Goal: Navigation & Orientation: Find specific page/section

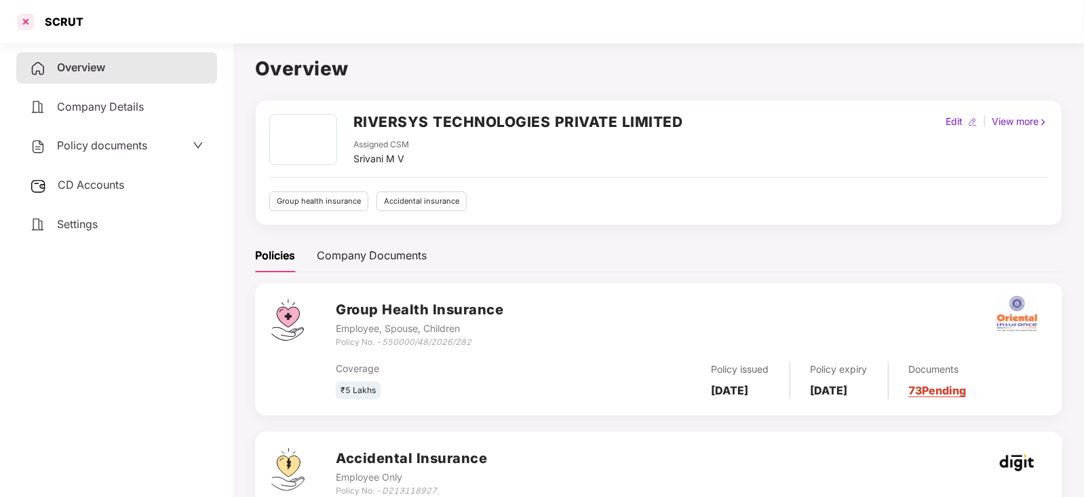
click at [22, 13] on div at bounding box center [26, 22] width 22 height 22
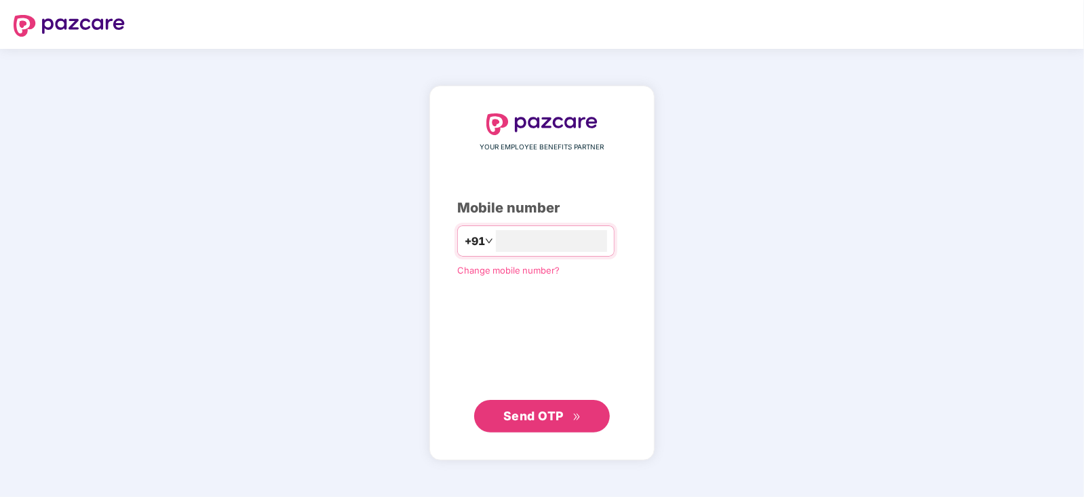
type input "**********"
click at [524, 405] on button "Send OTP" at bounding box center [542, 415] width 136 height 33
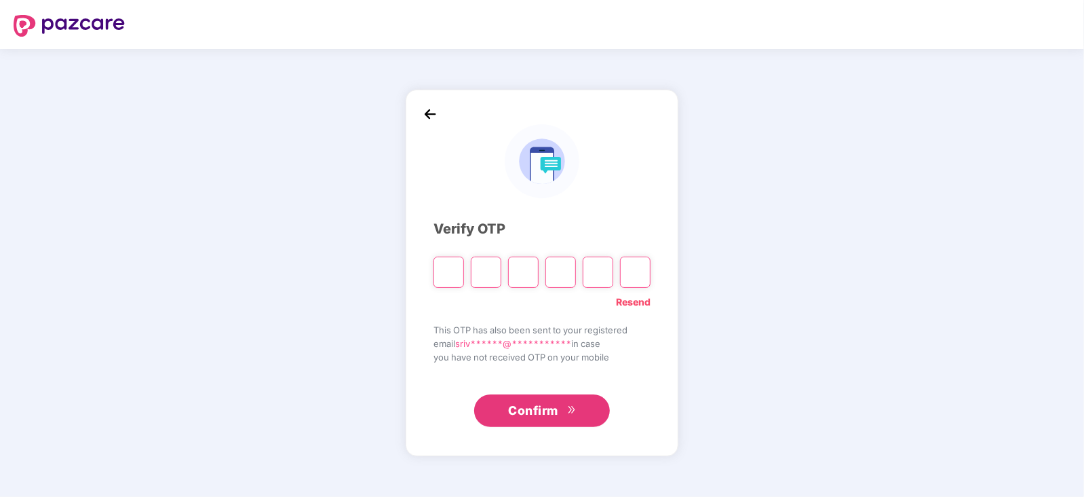
paste input "*"
type input "*"
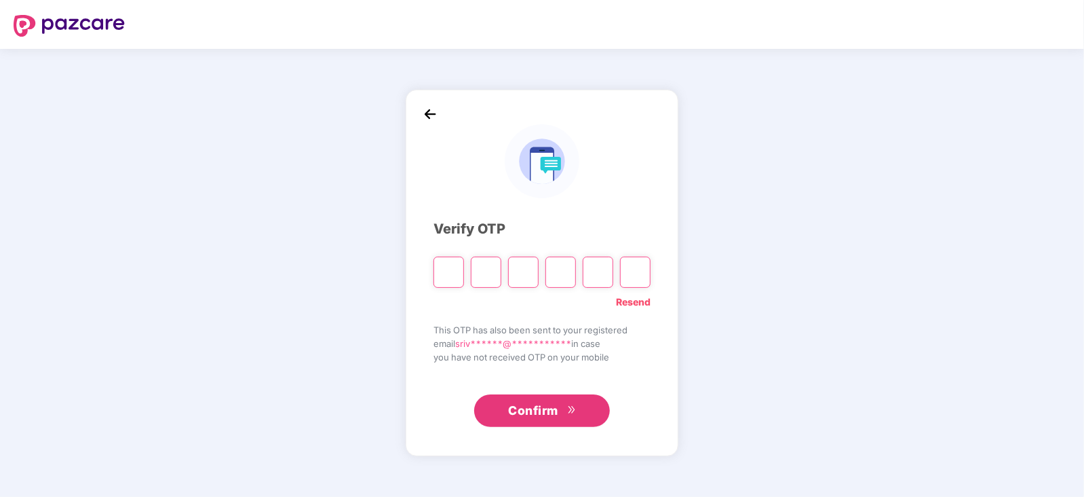
type input "*"
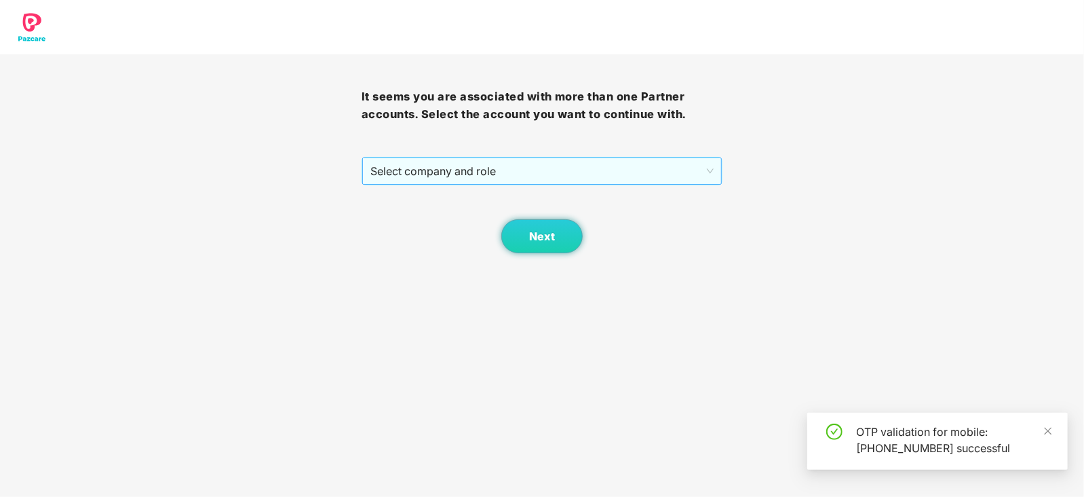
click at [712, 171] on span "Select company and role" at bounding box center [542, 171] width 344 height 26
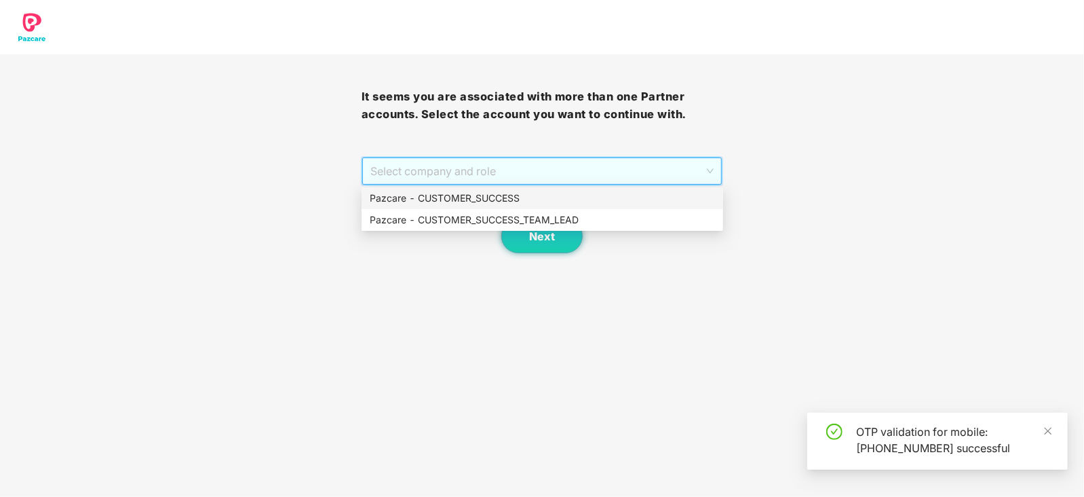
click at [501, 197] on div "Pazcare - CUSTOMER_SUCCESS" at bounding box center [542, 198] width 345 height 15
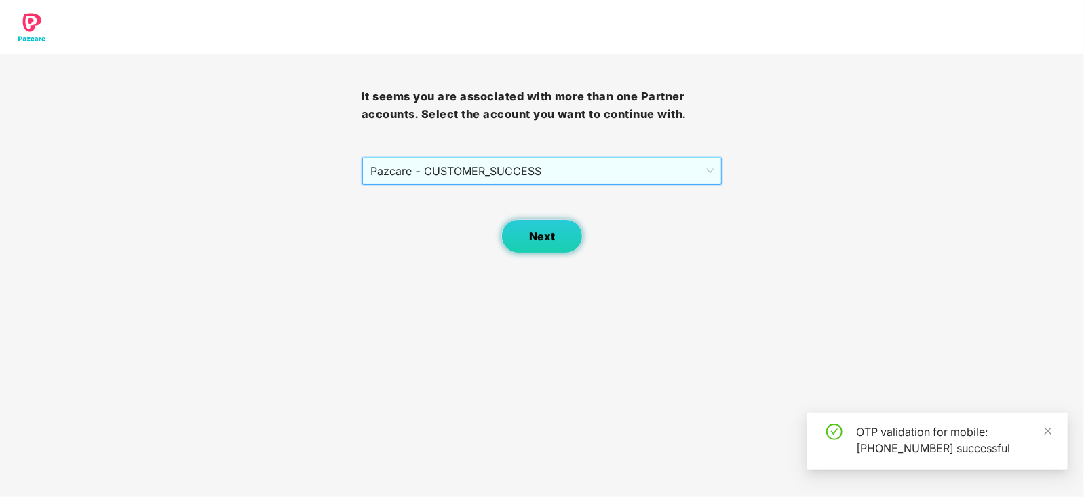
click at [539, 235] on span "Next" at bounding box center [542, 236] width 26 height 13
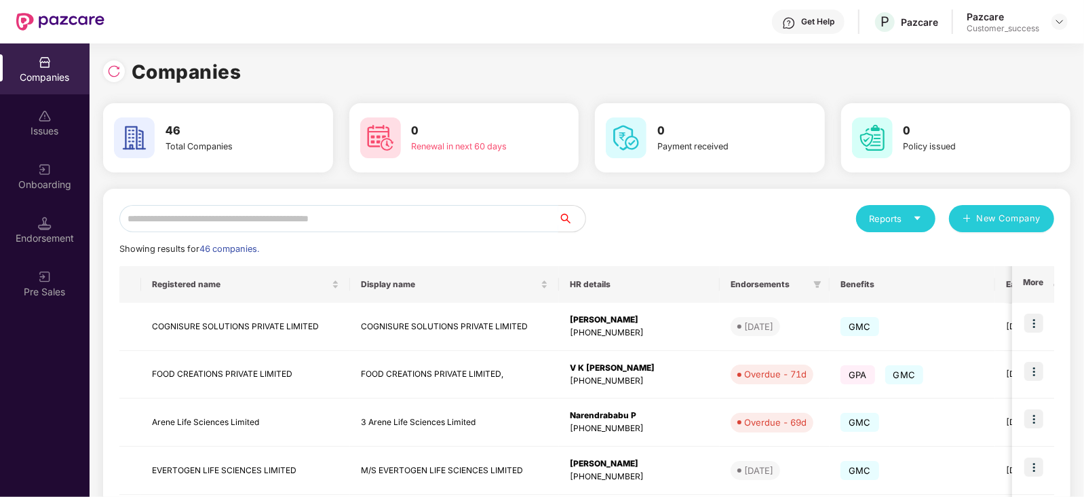
click at [197, 216] on input "text" at bounding box center [338, 218] width 439 height 27
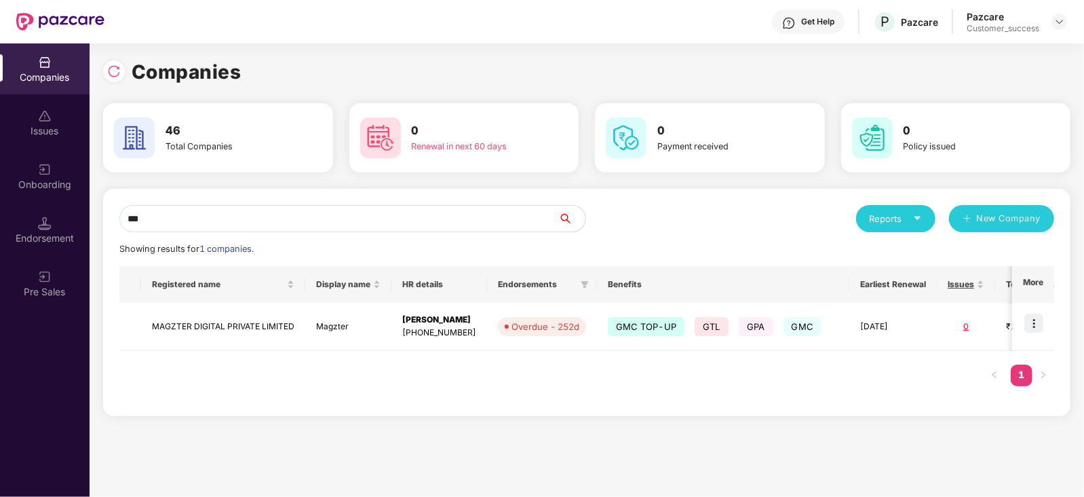
type input "***"
